Goal: Task Accomplishment & Management: Complete application form

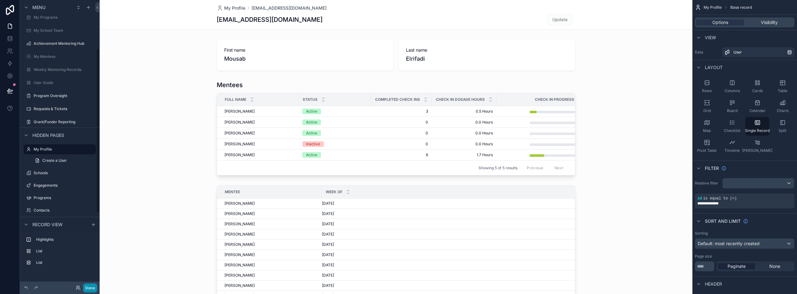
click at [87, 287] on button "Done" at bounding box center [90, 288] width 14 height 9
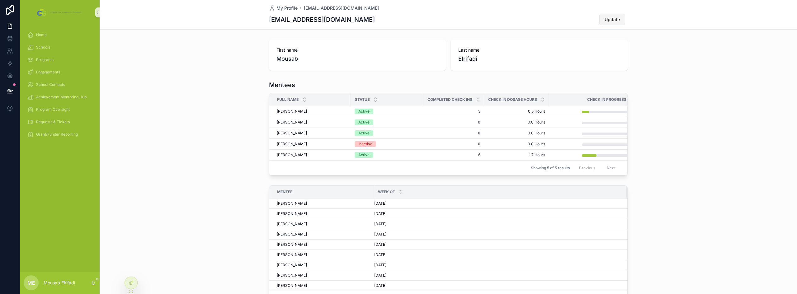
click at [605, 21] on span "Update" at bounding box center [612, 20] width 15 height 6
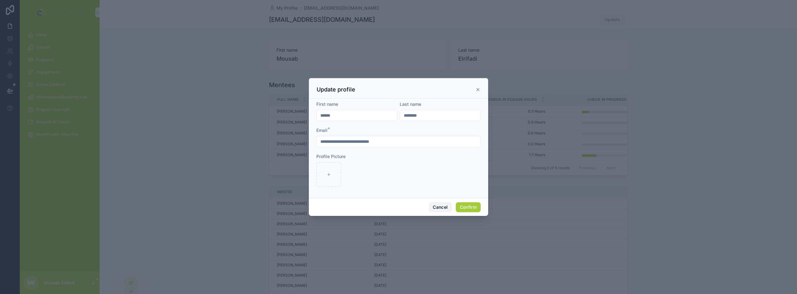
click at [438, 210] on button "Cancel" at bounding box center [440, 207] width 23 height 10
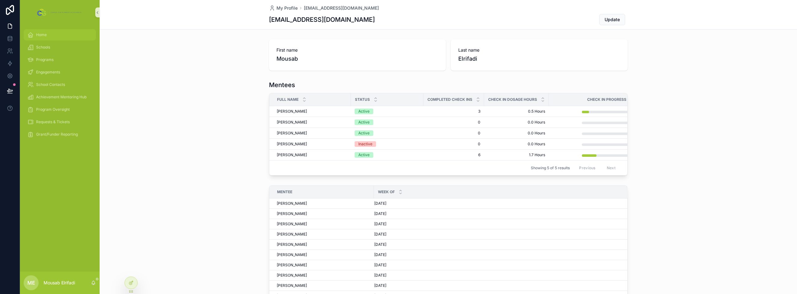
click at [41, 33] on span "Home" at bounding box center [41, 34] width 11 height 5
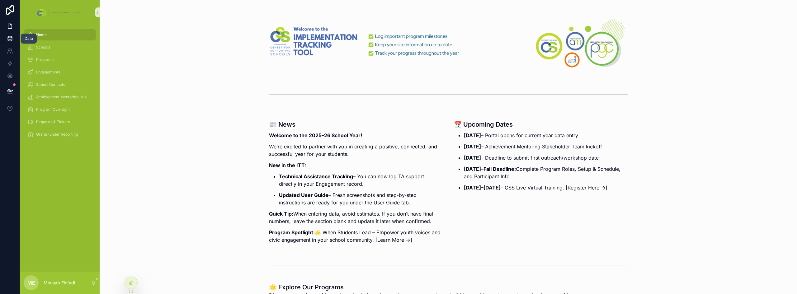
click at [12, 41] on icon at bounding box center [10, 38] width 6 height 6
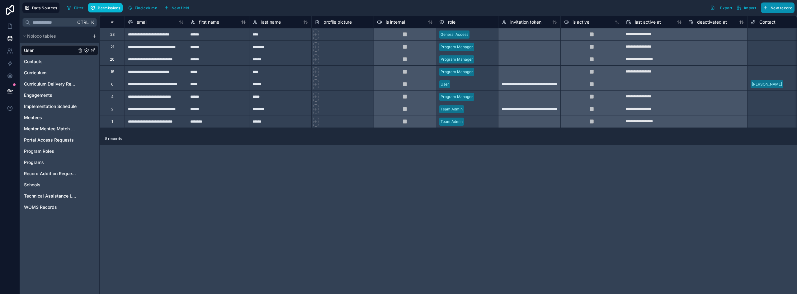
click at [782, 8] on span "New record" at bounding box center [782, 8] width 22 height 5
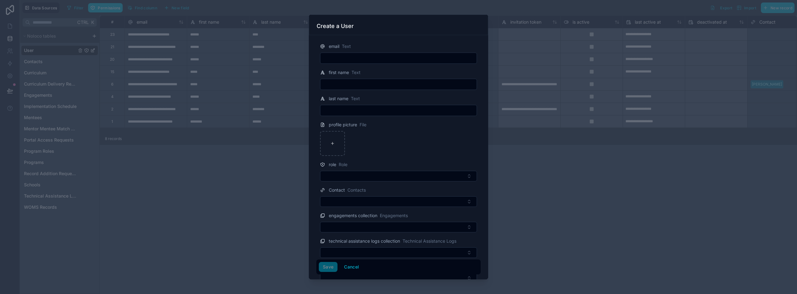
drag, startPoint x: 345, startPoint y: 54, endPoint x: 342, endPoint y: 55, distance: 3.4
click at [342, 55] on input "text" at bounding box center [398, 58] width 156 height 9
paste input "**********"
type input "**********"
click at [348, 81] on input "text" at bounding box center [398, 84] width 156 height 9
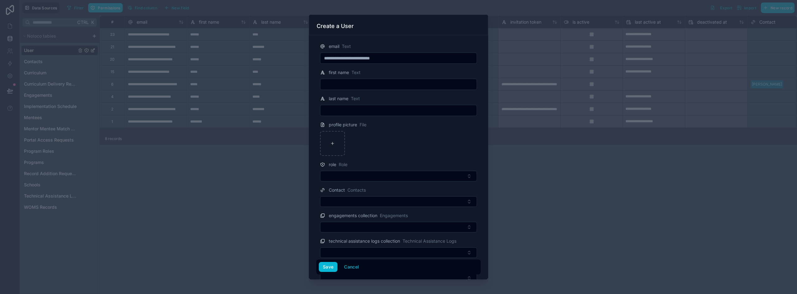
paste input "******"
type input "******"
click at [362, 106] on div at bounding box center [398, 110] width 157 height 11
click at [361, 109] on input "text" at bounding box center [398, 110] width 156 height 9
paste input "******"
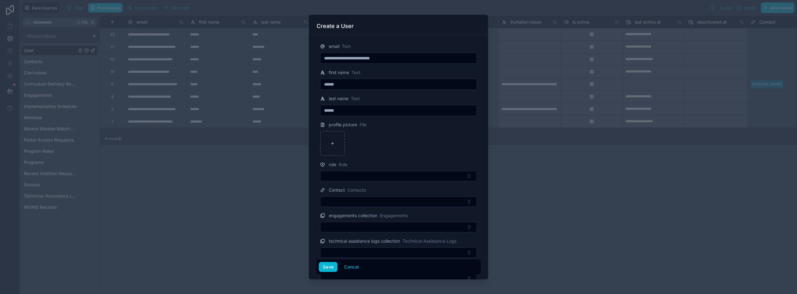
type input "******"
click at [399, 137] on div at bounding box center [398, 143] width 157 height 25
click at [374, 173] on button "Select Button" at bounding box center [398, 176] width 157 height 11
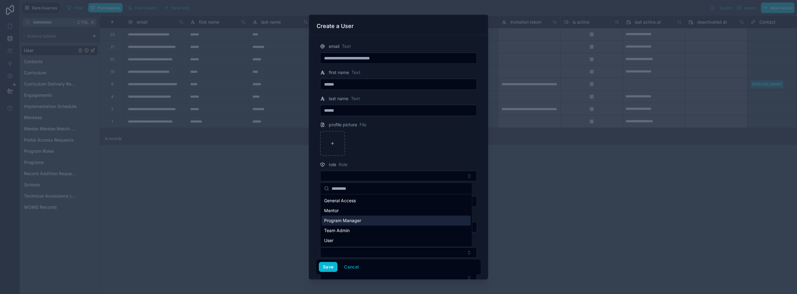
click at [353, 221] on span "Program Manager" at bounding box center [342, 221] width 37 height 6
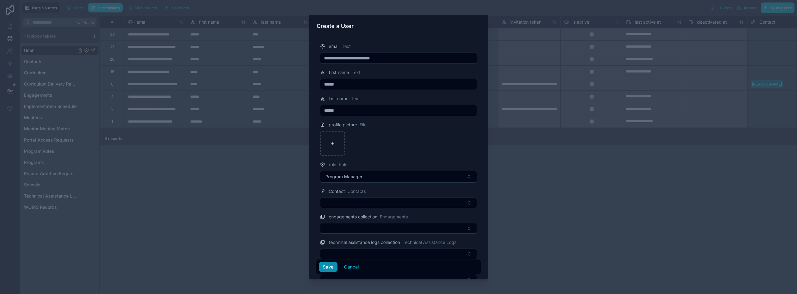
click at [326, 269] on button "Save" at bounding box center [328, 267] width 19 height 10
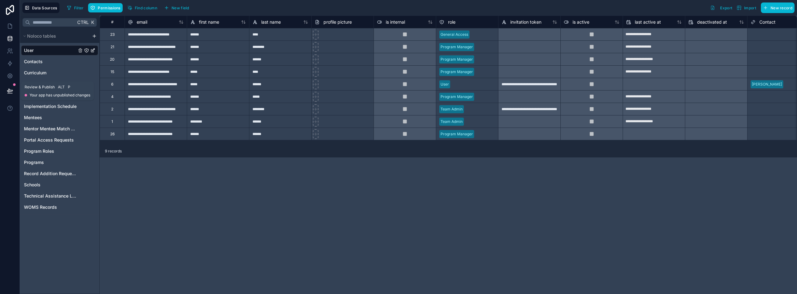
click at [11, 89] on icon at bounding box center [10, 91] width 6 height 6
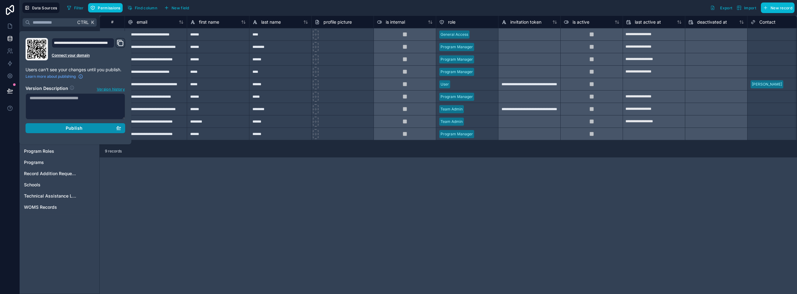
click at [81, 130] on span "Publish" at bounding box center [74, 128] width 17 height 6
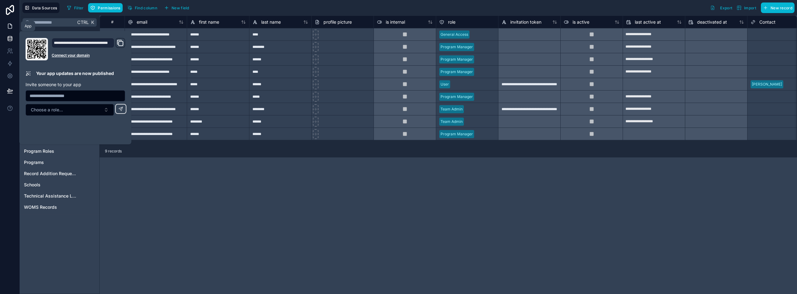
click at [9, 26] on icon at bounding box center [10, 26] width 6 height 6
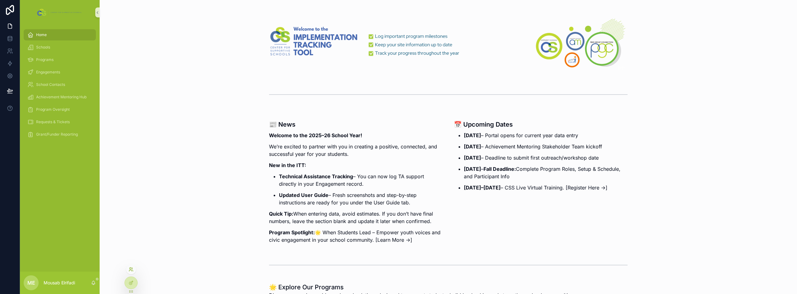
click at [133, 268] on icon at bounding box center [131, 269] width 5 height 5
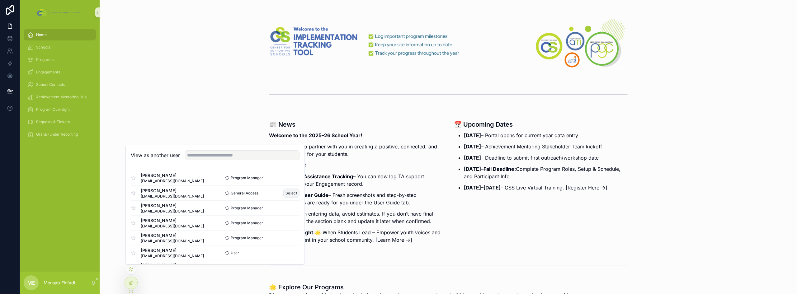
click at [284, 193] on button "Select" at bounding box center [291, 193] width 16 height 9
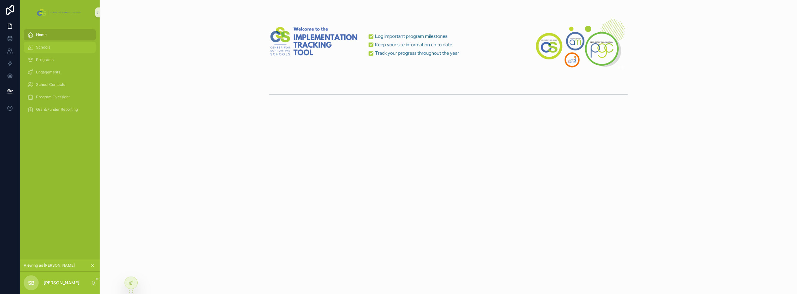
click at [56, 45] on div "Schools" at bounding box center [59, 47] width 65 height 10
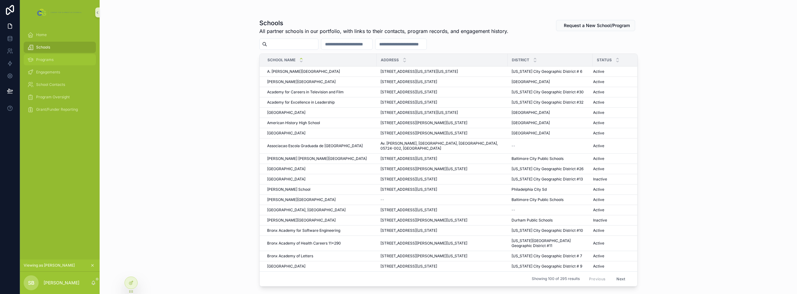
click at [49, 58] on span "Programs" at bounding box center [44, 59] width 17 height 5
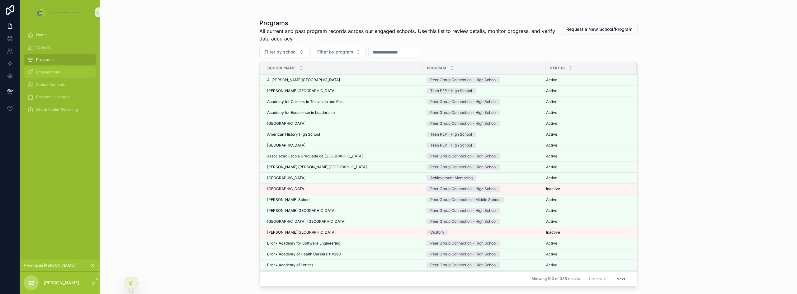
click at [48, 69] on div "Engagements" at bounding box center [59, 72] width 65 height 10
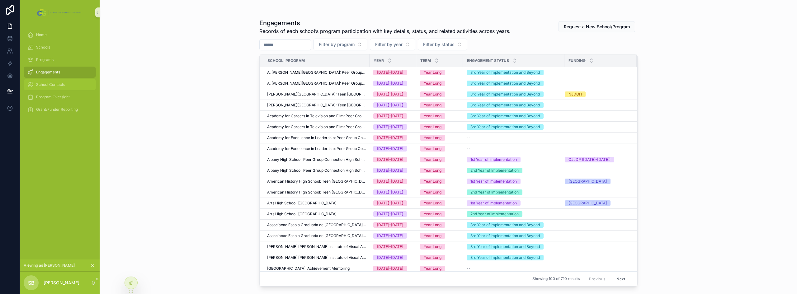
click at [51, 83] on span "School Contacts" at bounding box center [50, 84] width 29 height 5
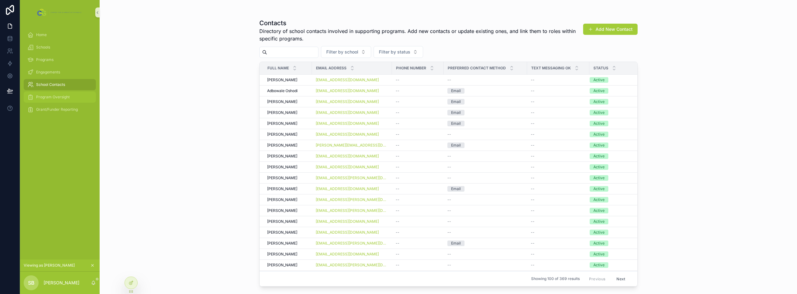
click at [62, 98] on span "Program Oversight" at bounding box center [53, 97] width 34 height 5
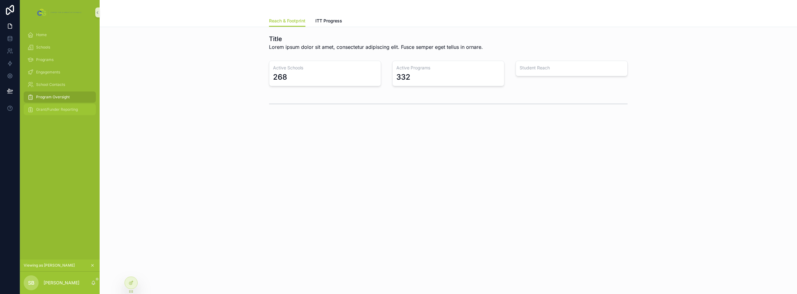
click at [59, 109] on span "Grant/Funder Reporting" at bounding box center [57, 109] width 42 height 5
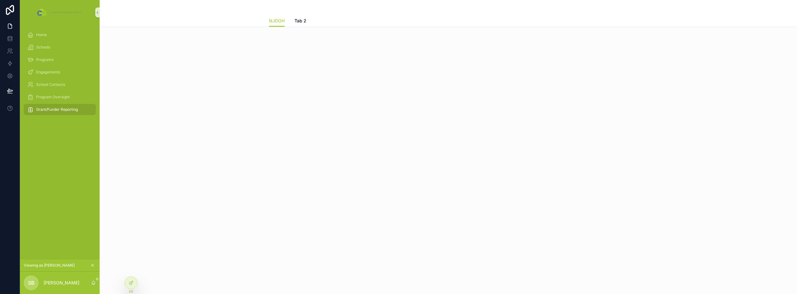
click at [189, 107] on div "NJDOH NJDOH Tab 2" at bounding box center [448, 147] width 697 height 294
click at [46, 93] on div "Program Oversight" at bounding box center [59, 97] width 65 height 10
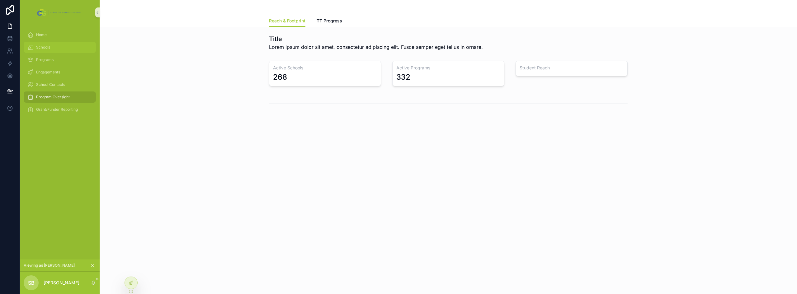
click at [43, 42] on div "Schools" at bounding box center [59, 47] width 65 height 10
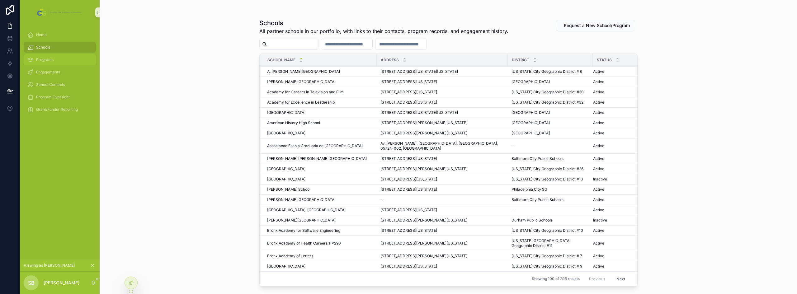
click at [53, 62] on span "Programs" at bounding box center [44, 59] width 17 height 5
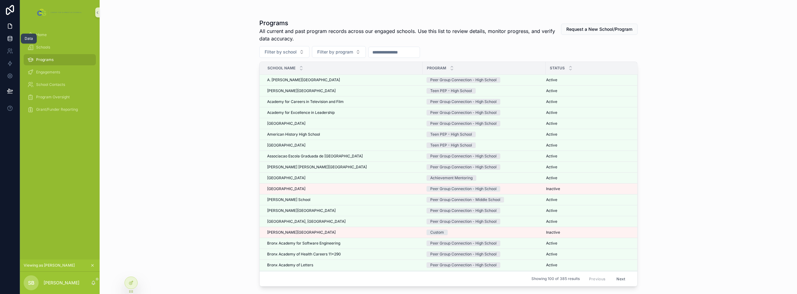
click at [11, 37] on icon at bounding box center [10, 37] width 4 height 2
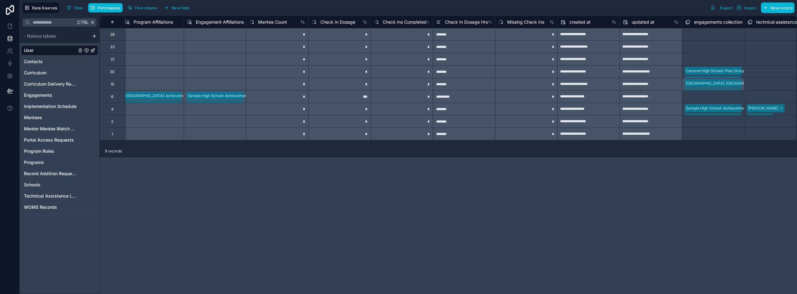
scroll to position [0, 750]
click at [40, 162] on span "Programs" at bounding box center [34, 162] width 20 height 6
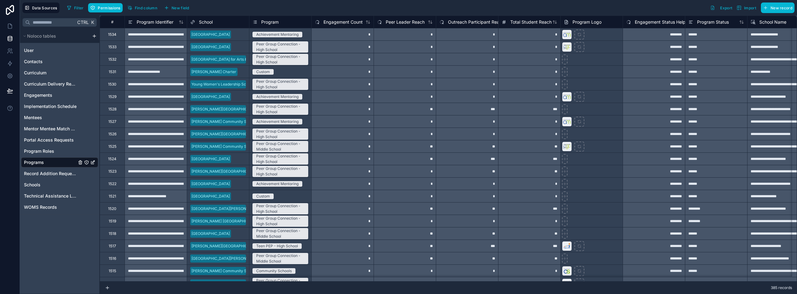
click at [267, 19] on span "Program" at bounding box center [269, 22] width 17 height 6
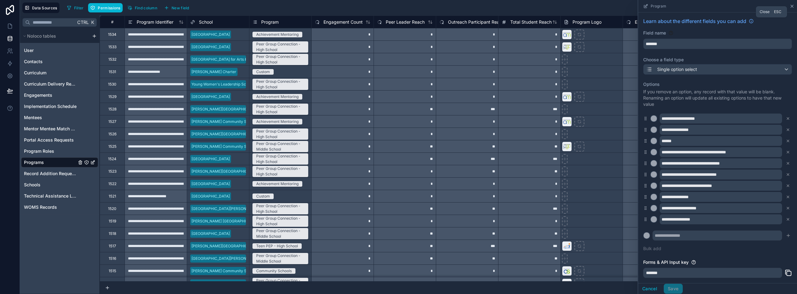
click at [793, 7] on icon at bounding box center [792, 6] width 5 height 5
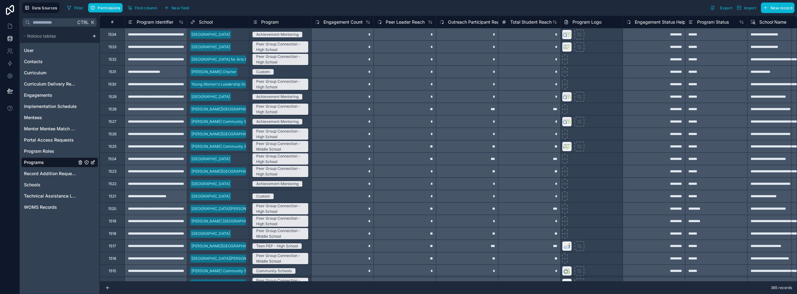
click at [305, 26] on div "Program" at bounding box center [280, 22] width 62 height 12
click at [305, 22] on div "Program" at bounding box center [281, 21] width 56 height 7
click at [286, 22] on div "Program" at bounding box center [281, 21] width 56 height 7
click at [598, 122] on div at bounding box center [591, 121] width 62 height 12
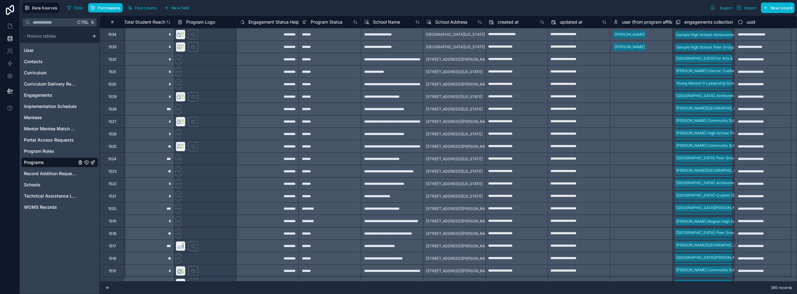
scroll to position [0, 391]
click at [324, 21] on span "Program Status" at bounding box center [327, 22] width 32 height 6
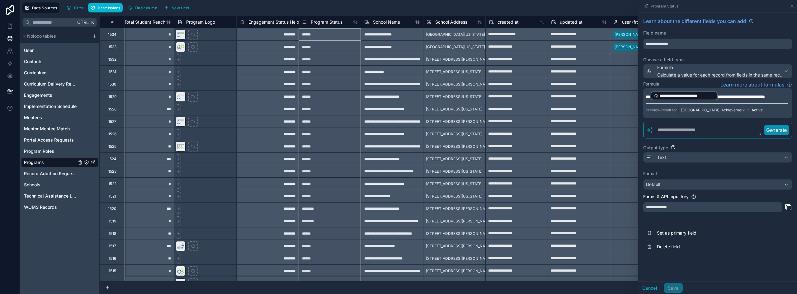
click at [617, 110] on div "Select a user (from program affiliations)" at bounding box center [641, 109] width 62 height 12
click at [649, 290] on button "Cancel" at bounding box center [649, 288] width 23 height 10
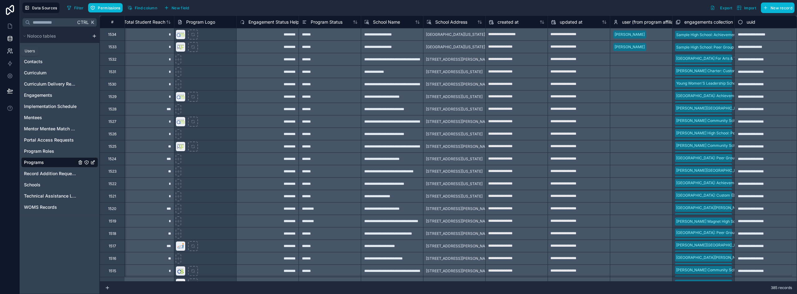
click at [11, 51] on icon at bounding box center [10, 51] width 6 height 6
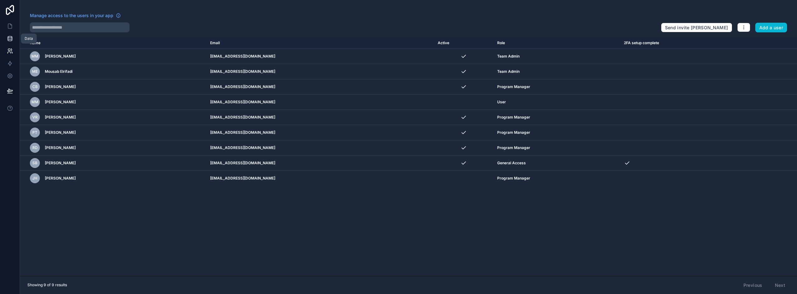
click at [12, 42] on link at bounding box center [10, 38] width 20 height 12
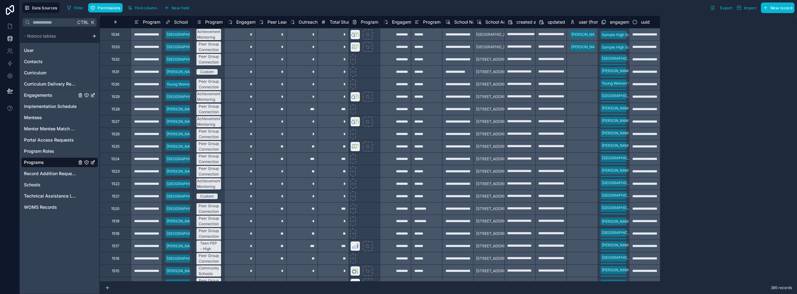
click at [40, 97] on span "Engagements" at bounding box center [38, 95] width 28 height 6
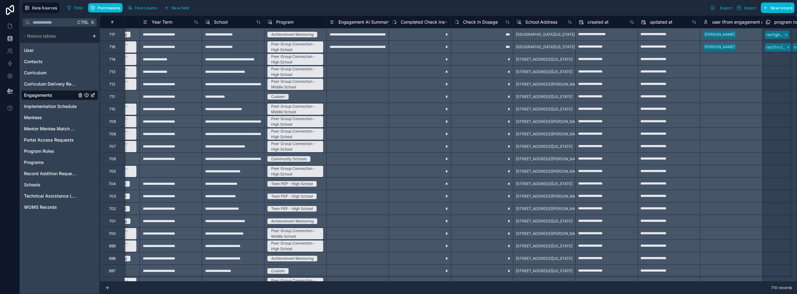
scroll to position [0, 3224]
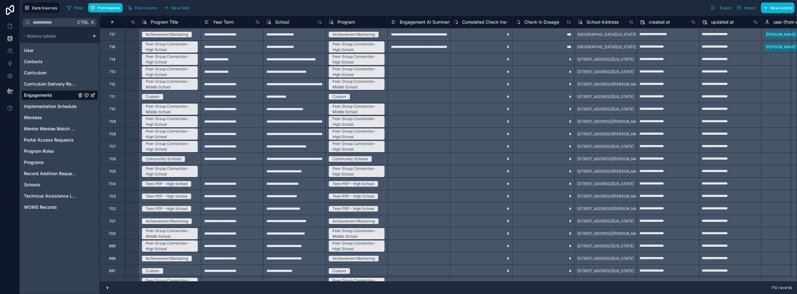
click at [436, 21] on span "Engagement AI Summary" at bounding box center [426, 22] width 52 height 6
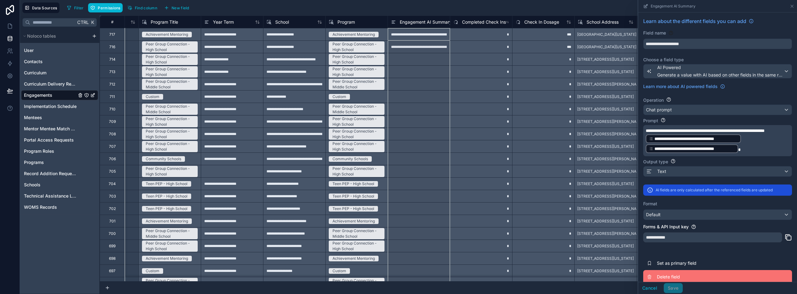
click at [657, 279] on button "Delete field" at bounding box center [717, 277] width 149 height 14
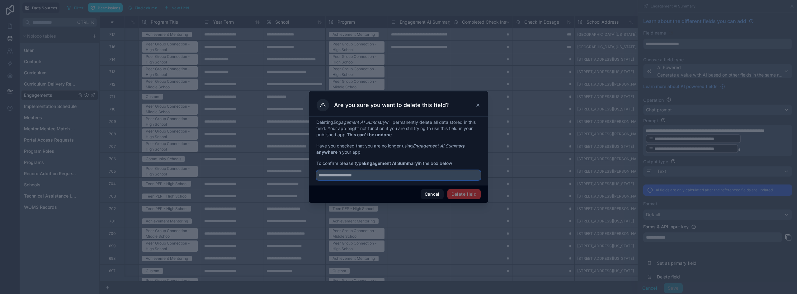
click at [390, 174] on input "text" at bounding box center [398, 175] width 164 height 10
type input "**********"
click at [460, 195] on button "Delete field" at bounding box center [463, 194] width 33 height 10
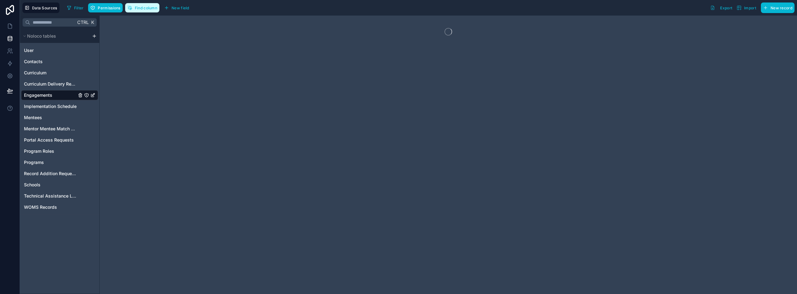
click at [154, 9] on span "Find column" at bounding box center [146, 8] width 22 height 5
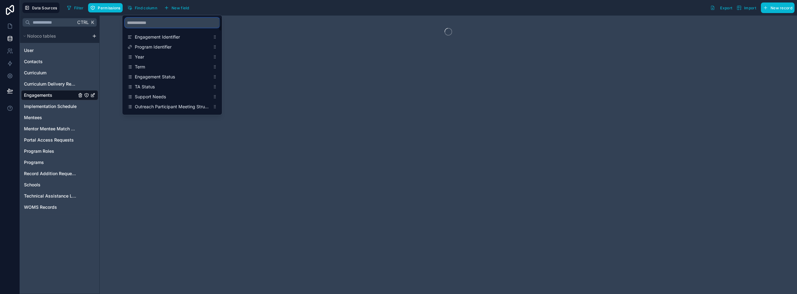
click at [156, 22] on input "scrollable content" at bounding box center [172, 23] width 95 height 10
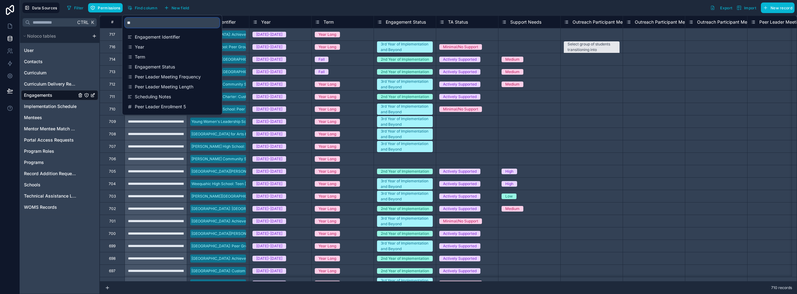
type input "*"
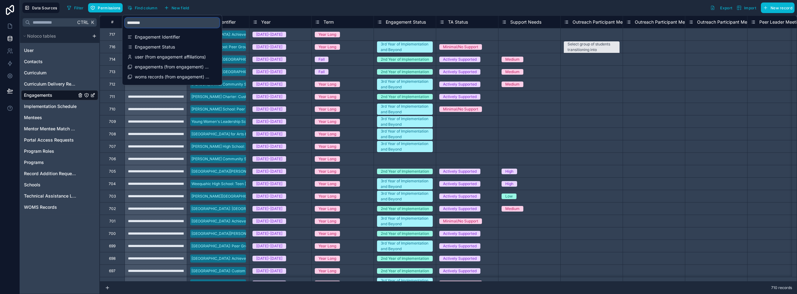
type input "*********"
click at [223, 4] on div "Filter Permissions Find column New field Export Import New record" at bounding box center [429, 7] width 730 height 11
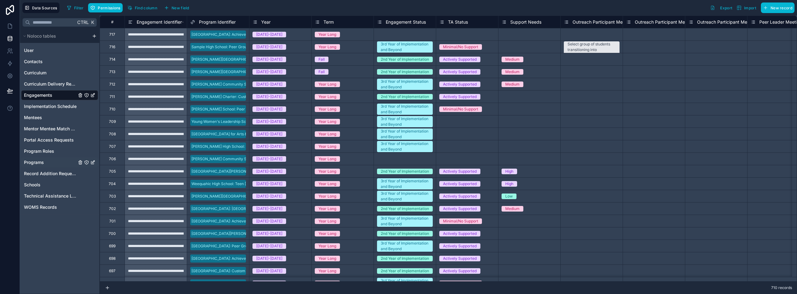
click at [43, 162] on span "Programs" at bounding box center [34, 162] width 20 height 6
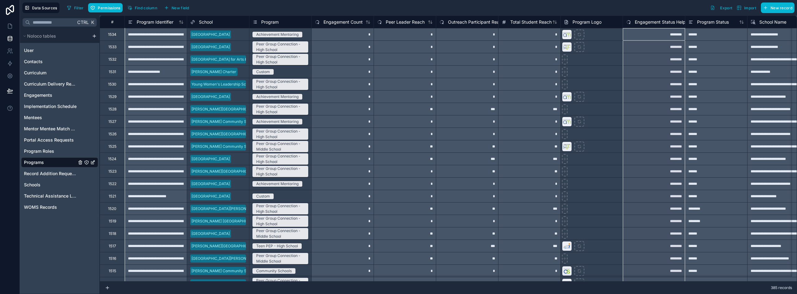
click at [645, 22] on span "Engagement Status Helper" at bounding box center [662, 22] width 55 height 6
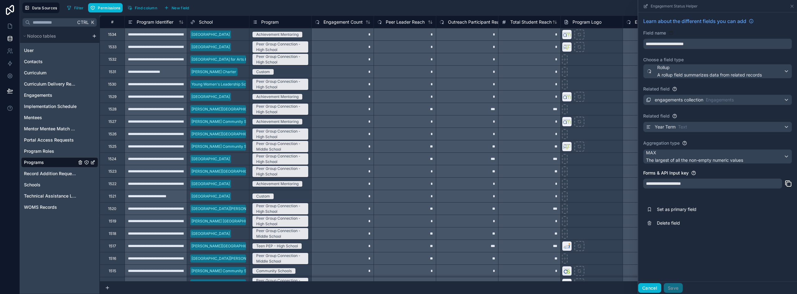
click at [652, 288] on button "Cancel" at bounding box center [649, 288] width 23 height 10
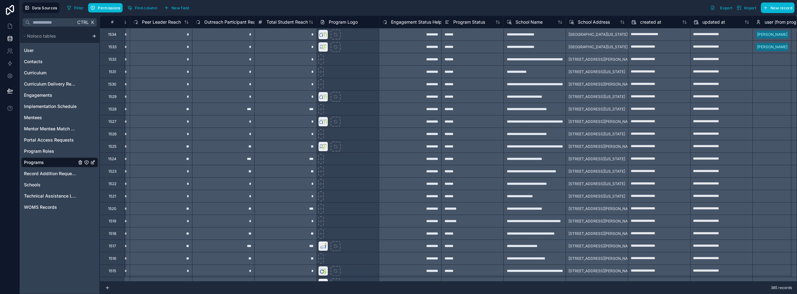
scroll to position [0, 201]
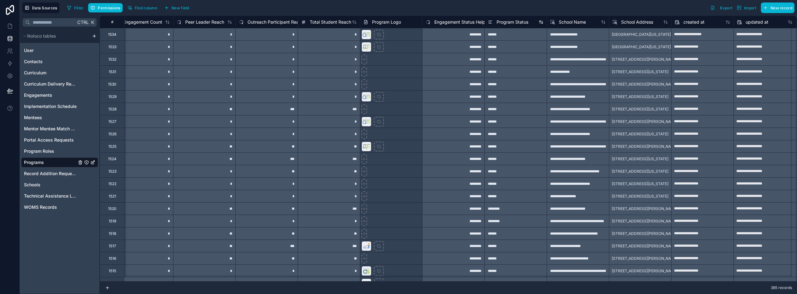
click at [511, 24] on span "Program Status" at bounding box center [513, 22] width 32 height 6
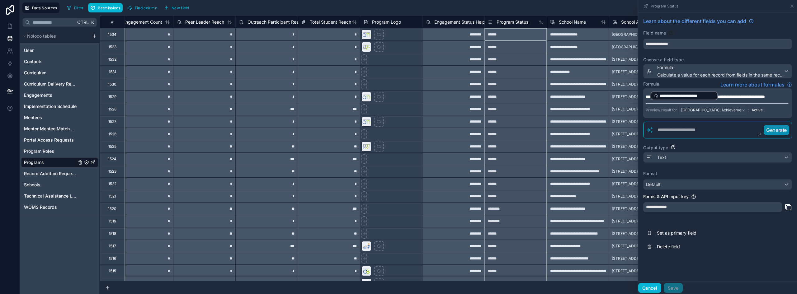
click at [651, 286] on button "Cancel" at bounding box center [649, 288] width 23 height 10
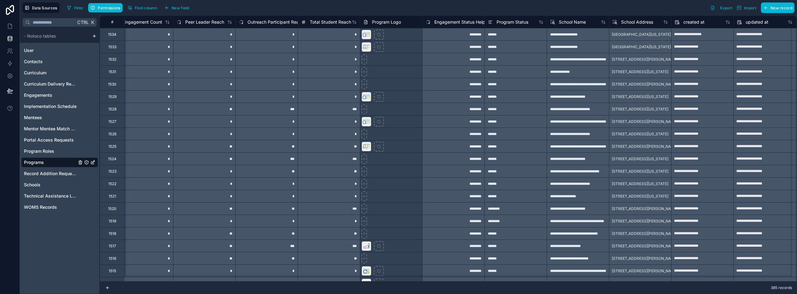
click at [448, 23] on span "Engagement Status Helper" at bounding box center [461, 22] width 55 height 6
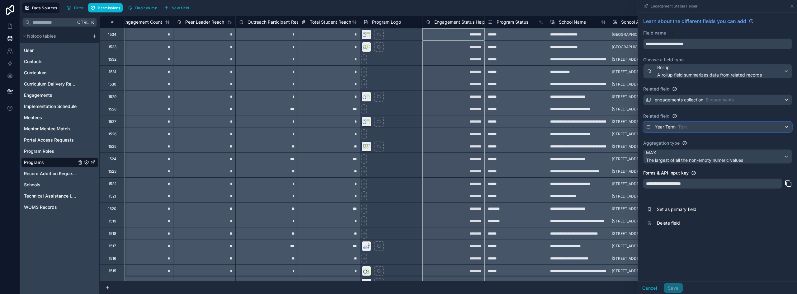
click at [685, 124] on span "Text" at bounding box center [682, 127] width 9 height 6
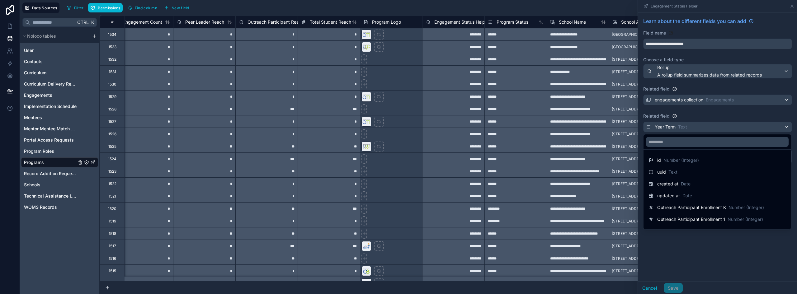
click at [650, 287] on div at bounding box center [717, 147] width 159 height 294
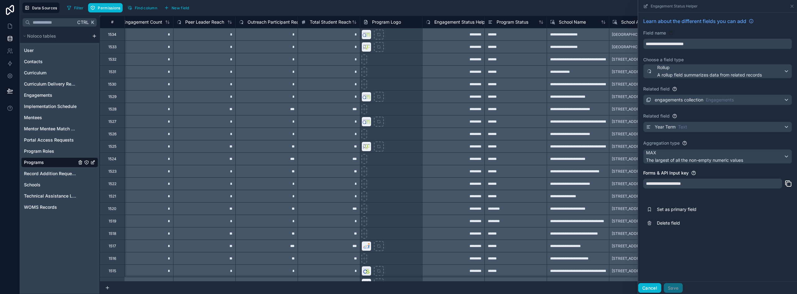
click at [653, 287] on button "Cancel" at bounding box center [649, 288] width 23 height 10
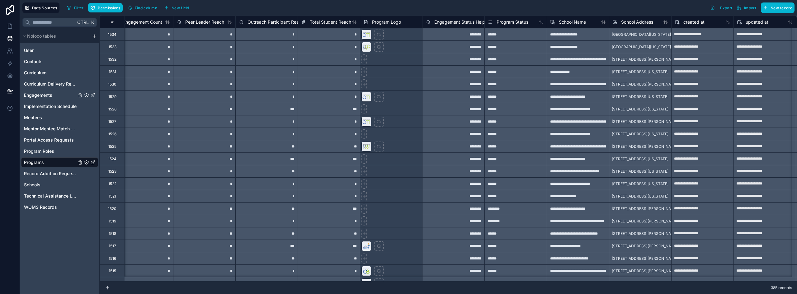
click at [37, 97] on span "Engagements" at bounding box center [38, 95] width 28 height 6
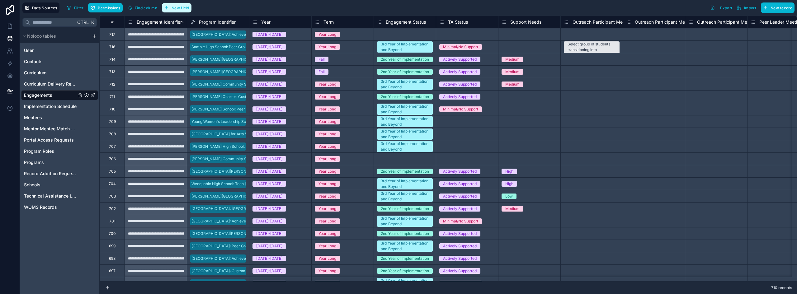
click at [189, 4] on button "New field" at bounding box center [177, 7] width 30 height 9
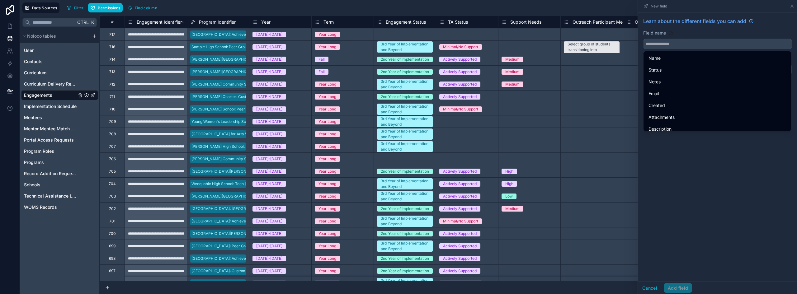
click at [668, 41] on input "text" at bounding box center [718, 44] width 148 height 10
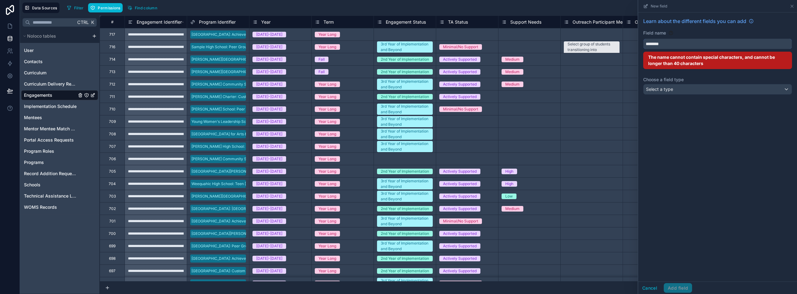
click at [643, 39] on button "*******" at bounding box center [717, 44] width 149 height 11
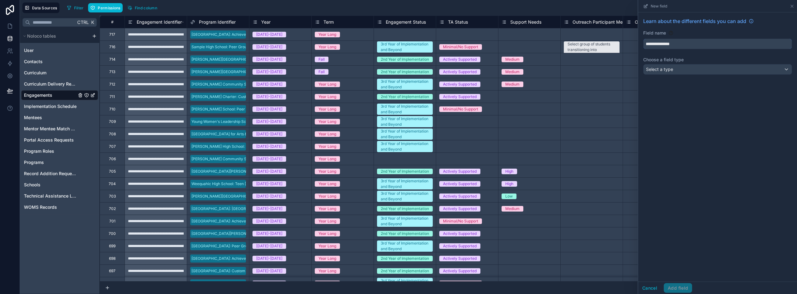
click at [643, 39] on button "**********" at bounding box center [717, 44] width 149 height 11
type input "**********"
click at [673, 70] on div "Select a type" at bounding box center [718, 69] width 148 height 10
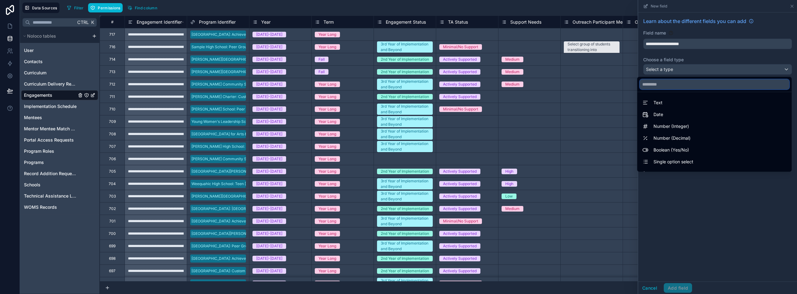
click at [663, 86] on input "text" at bounding box center [714, 84] width 149 height 10
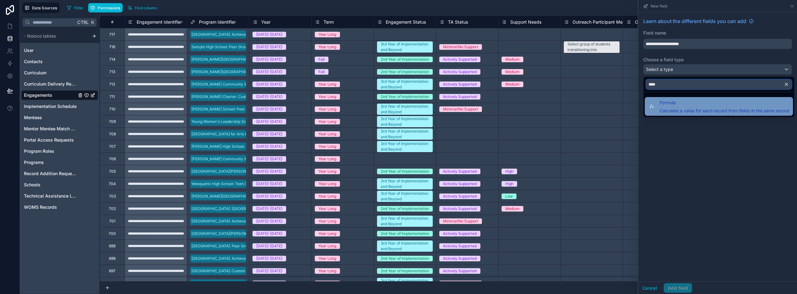
type input "****"
click at [666, 105] on span "Formula" at bounding box center [725, 102] width 130 height 7
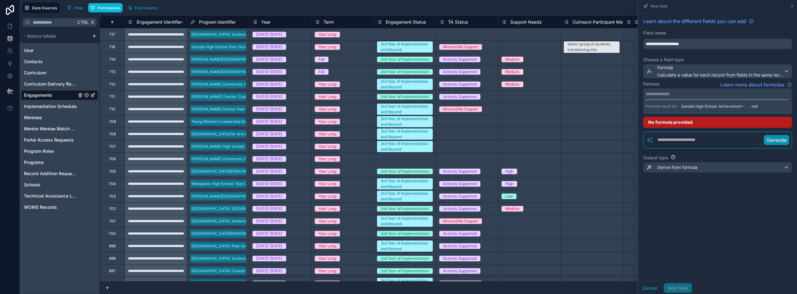
click at [668, 93] on p "**********" at bounding box center [717, 94] width 143 height 6
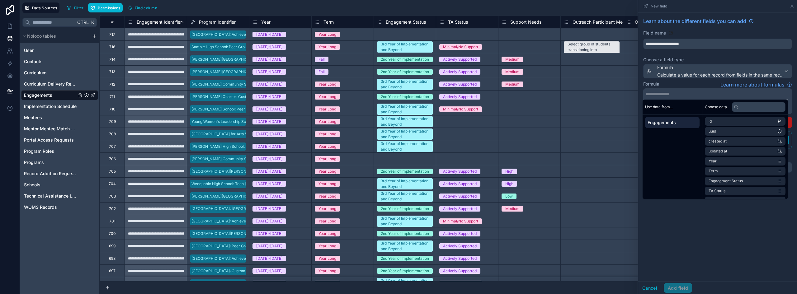
click at [677, 226] on div "**********" at bounding box center [717, 146] width 159 height 269
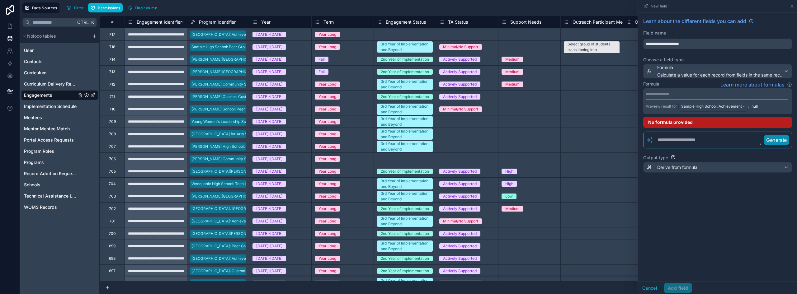
click at [681, 145] on textarea at bounding box center [708, 140] width 108 height 11
type textarea "*"
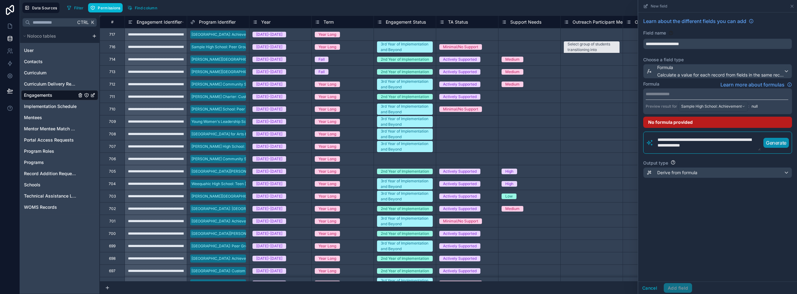
click at [674, 140] on textarea "**********" at bounding box center [707, 143] width 107 height 17
type textarea "**********"
drag, startPoint x: 423, startPoint y: 25, endPoint x: 420, endPoint y: 22, distance: 4.2
click at [423, 24] on span "Engagement Status" at bounding box center [406, 22] width 40 height 6
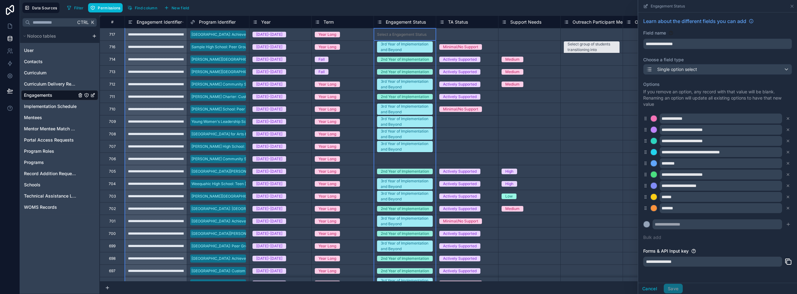
click at [420, 22] on span "Engagement Status" at bounding box center [406, 22] width 40 height 6
click at [551, 94] on div "Select a Support Needs" at bounding box center [530, 97] width 62 height 6
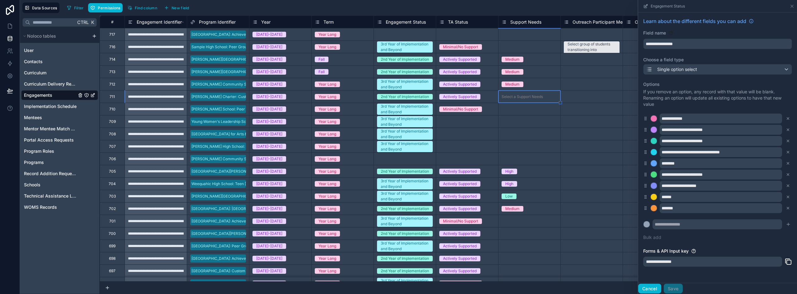
click at [646, 286] on button "Cancel" at bounding box center [649, 289] width 23 height 10
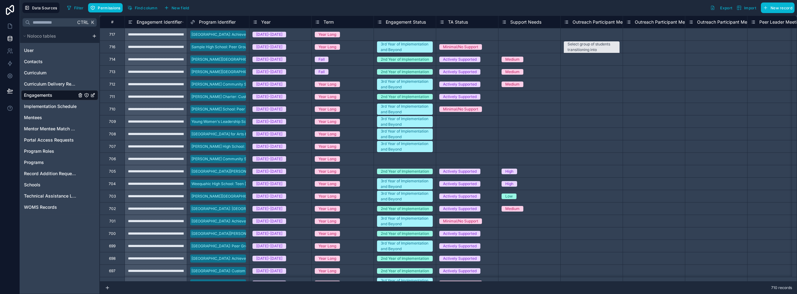
click at [419, 23] on span "Engagement Status" at bounding box center [406, 22] width 40 height 6
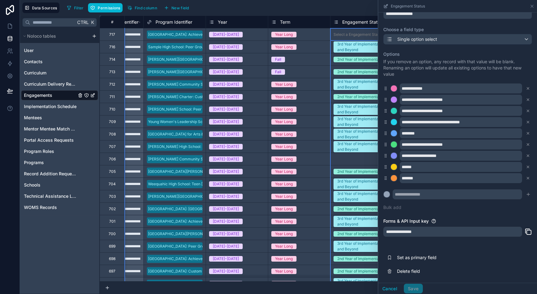
scroll to position [31, 0]
click at [12, 28] on icon at bounding box center [10, 26] width 6 height 6
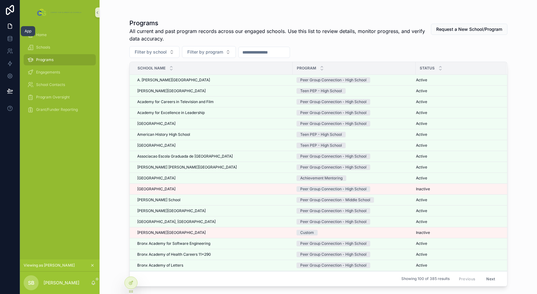
click at [51, 58] on span "Programs" at bounding box center [44, 59] width 17 height 5
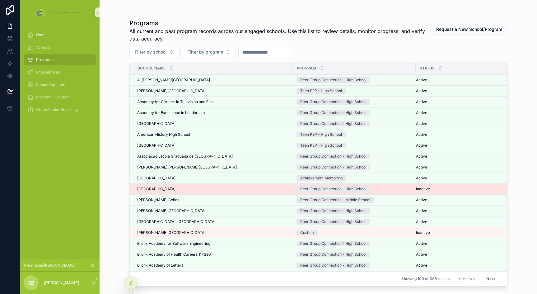
click at [210, 187] on div "[GEOGRAPHIC_DATA] [GEOGRAPHIC_DATA]" at bounding box center [213, 189] width 152 height 5
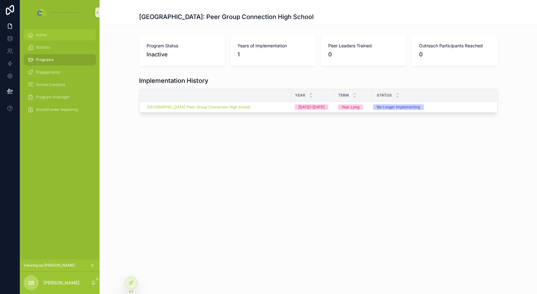
click at [58, 38] on div "Home" at bounding box center [59, 35] width 65 height 10
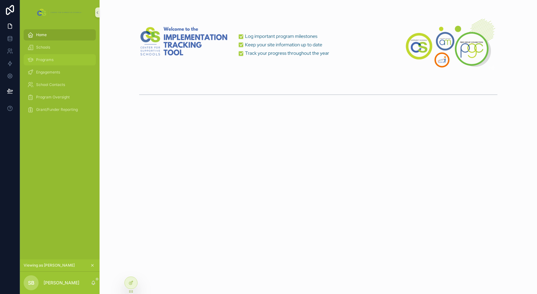
click at [50, 62] on span "Programs" at bounding box center [44, 59] width 17 height 5
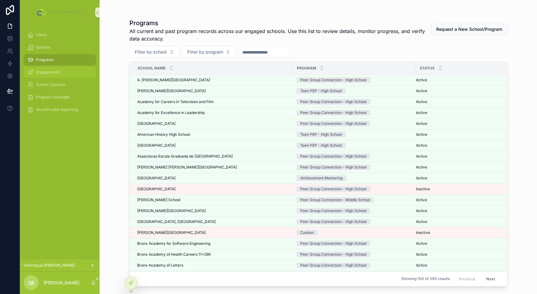
click at [48, 73] on span "Engagements" at bounding box center [48, 72] width 24 height 5
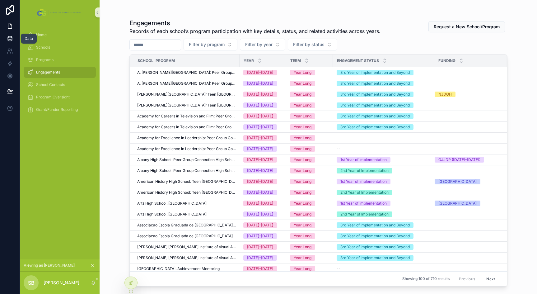
click at [9, 39] on icon at bounding box center [10, 38] width 6 height 6
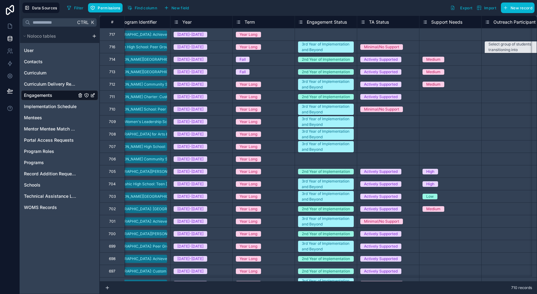
scroll to position [0, 72]
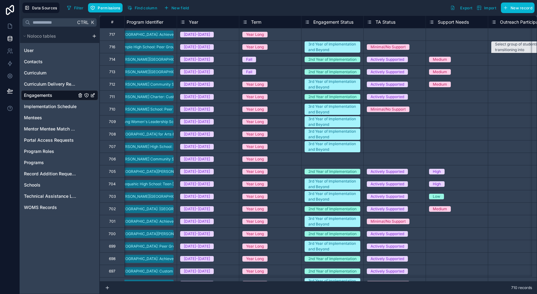
click at [346, 20] on span "Engagement Status" at bounding box center [334, 22] width 40 height 6
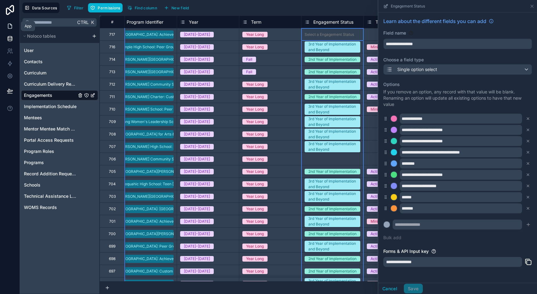
drag, startPoint x: 9, startPoint y: 30, endPoint x: 12, endPoint y: 29, distance: 3.6
click at [9, 30] on link at bounding box center [10, 26] width 20 height 12
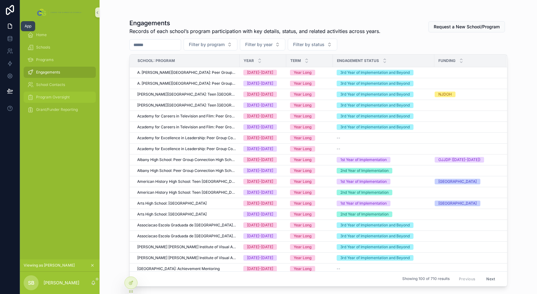
click at [60, 97] on span "Program Oversight" at bounding box center [53, 97] width 34 height 5
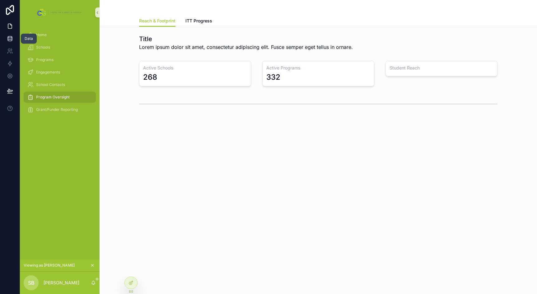
click at [10, 37] on icon at bounding box center [10, 38] width 6 height 6
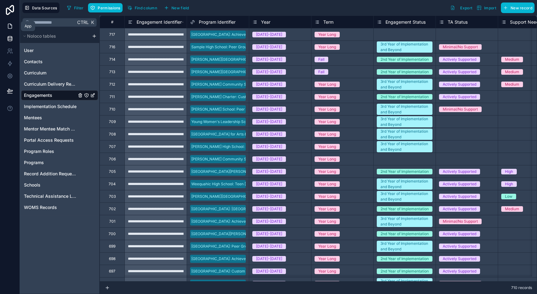
click at [10, 25] on icon at bounding box center [10, 24] width 1 height 1
